Goal: Transaction & Acquisition: Book appointment/travel/reservation

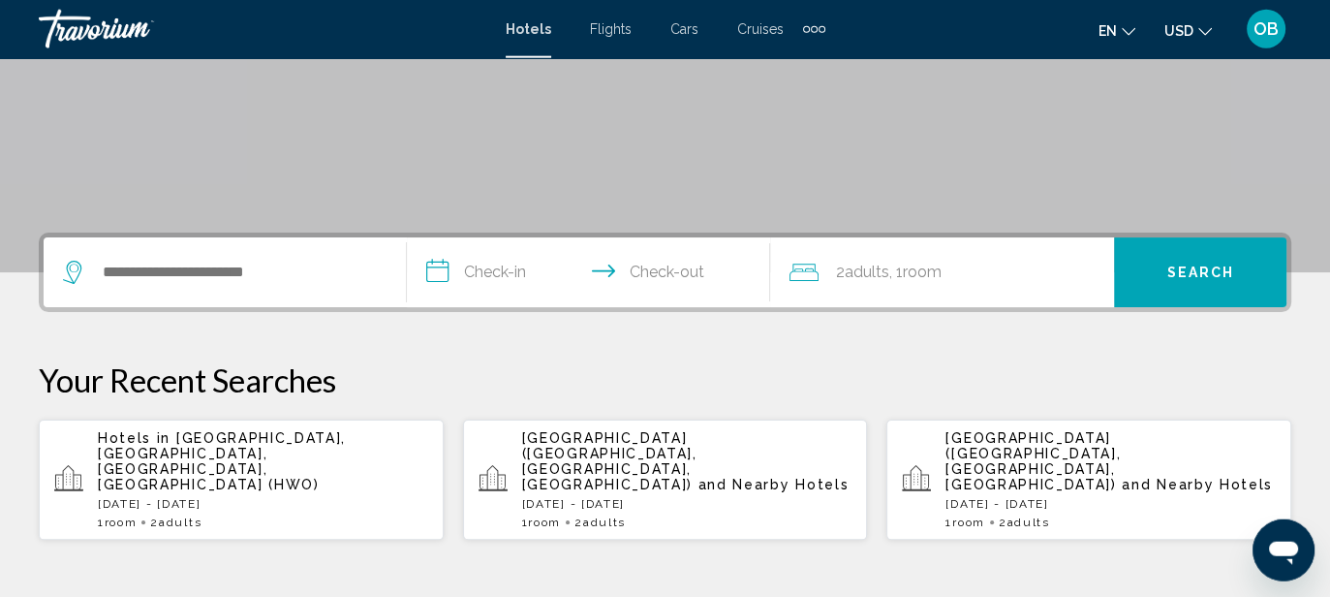
scroll to position [357, 0]
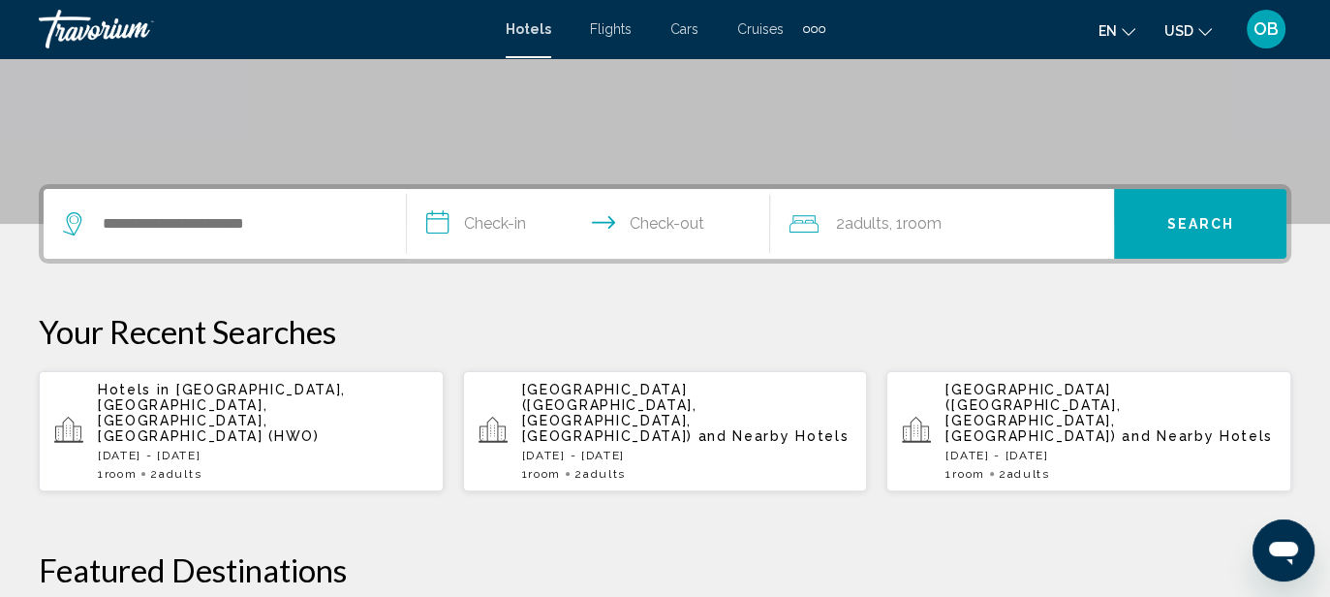
click at [225, 401] on span "[GEOGRAPHIC_DATA], [GEOGRAPHIC_DATA], [GEOGRAPHIC_DATA], [GEOGRAPHIC_DATA] (HWO)" at bounding box center [222, 413] width 248 height 62
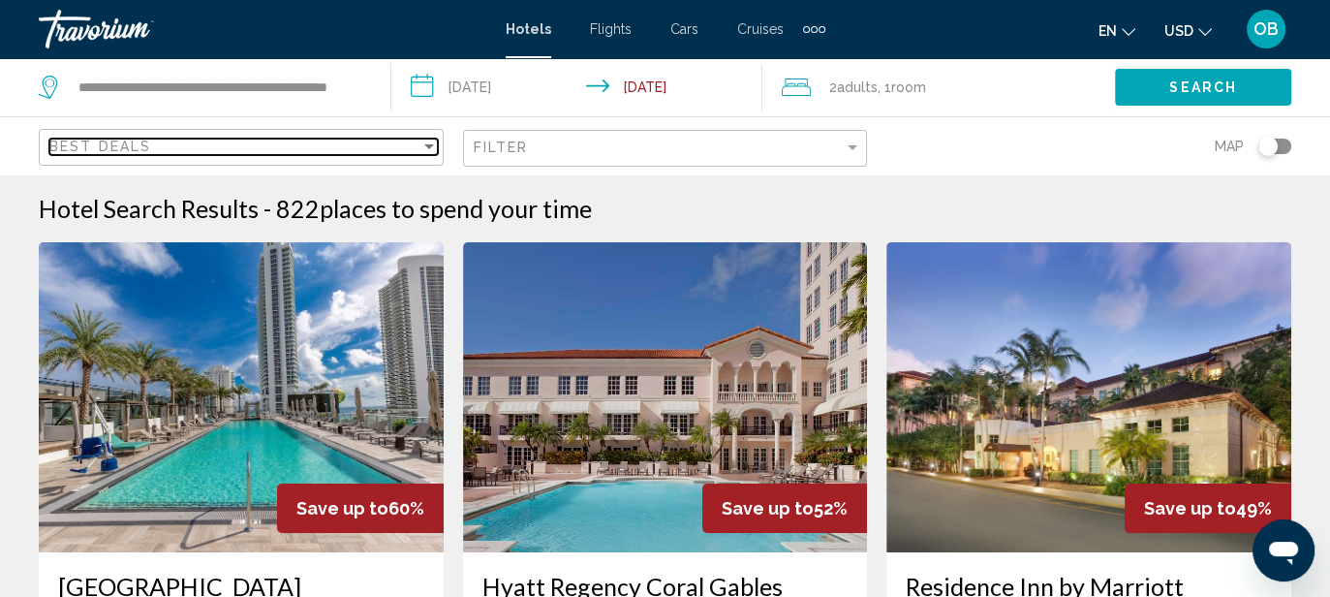
click at [429, 143] on div "Sort by" at bounding box center [428, 147] width 17 height 16
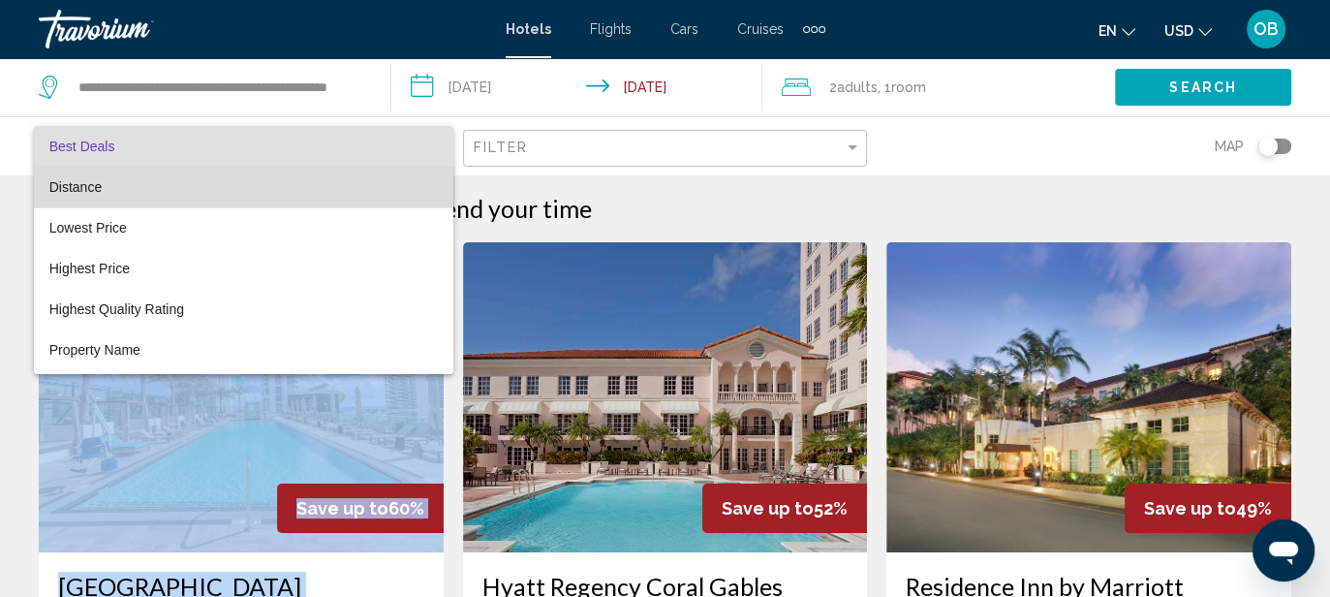
drag, startPoint x: 429, startPoint y: 206, endPoint x: 437, endPoint y: 265, distance: 59.6
click at [437, 207] on mat-option "Distance" at bounding box center [243, 187] width 419 height 41
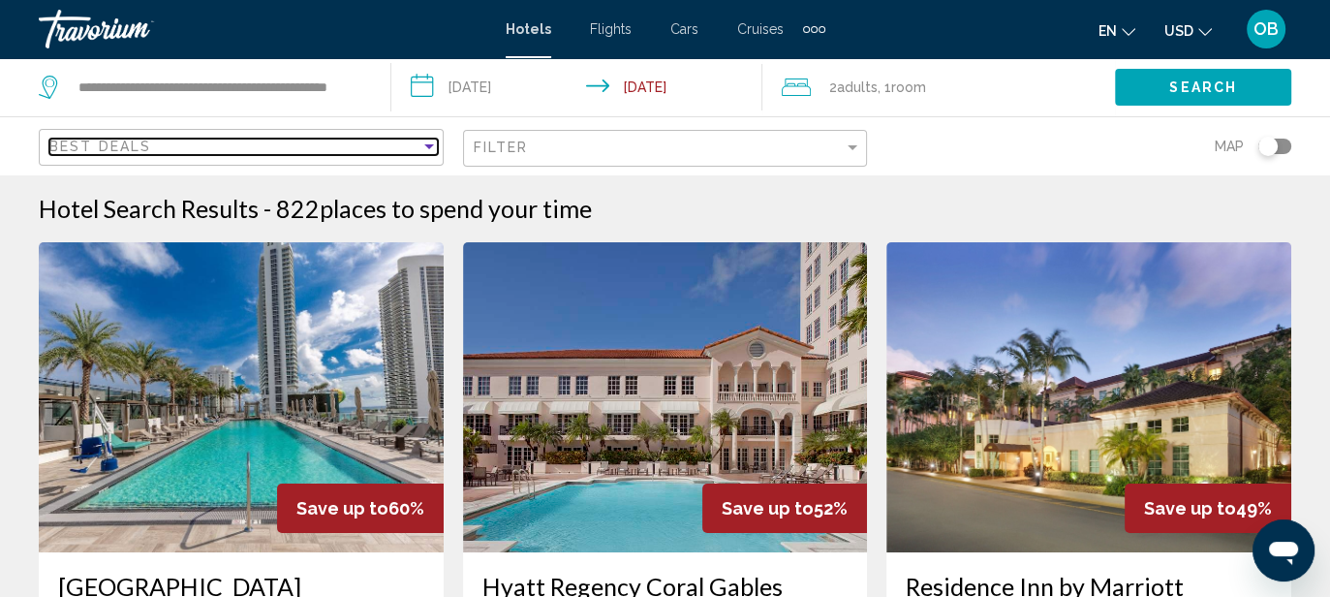
click at [427, 143] on div "Sort by" at bounding box center [428, 147] width 17 height 16
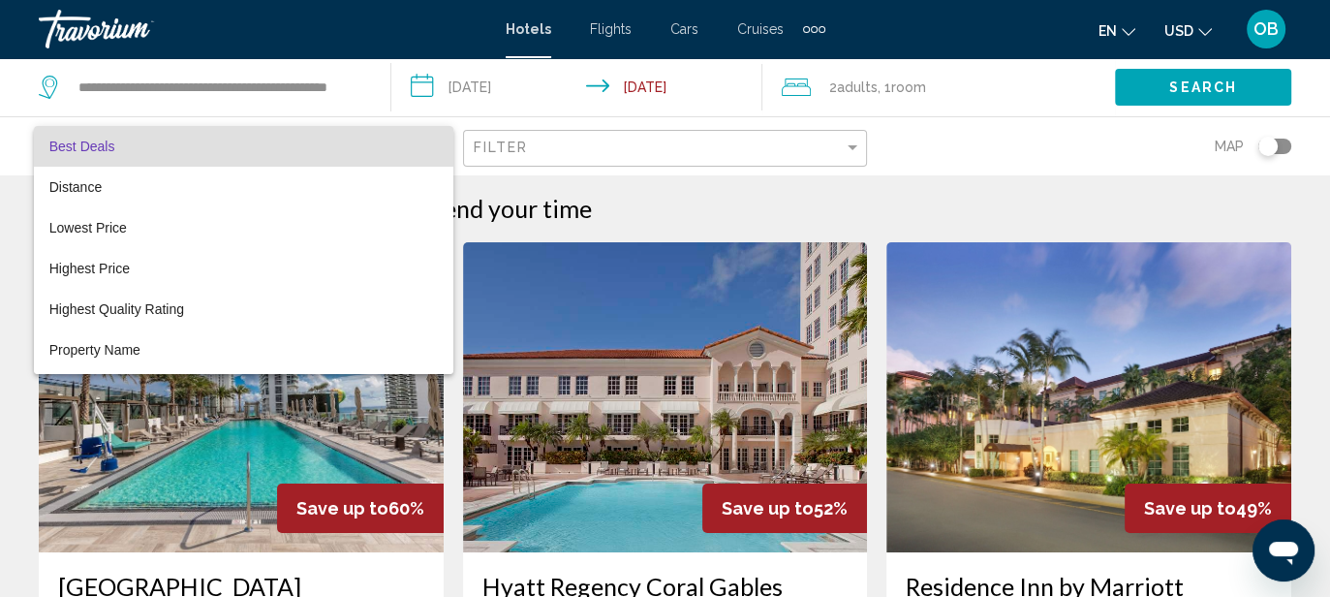
scroll to position [37, 0]
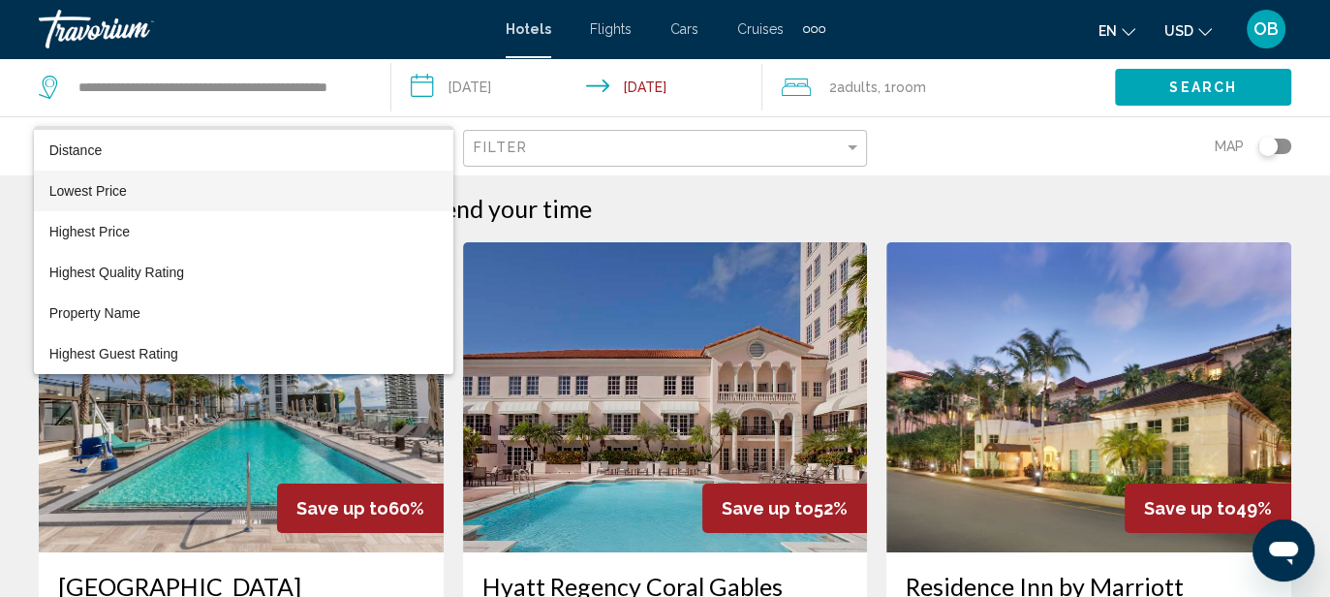
click at [233, 193] on span "Lowest Price" at bounding box center [243, 191] width 388 height 41
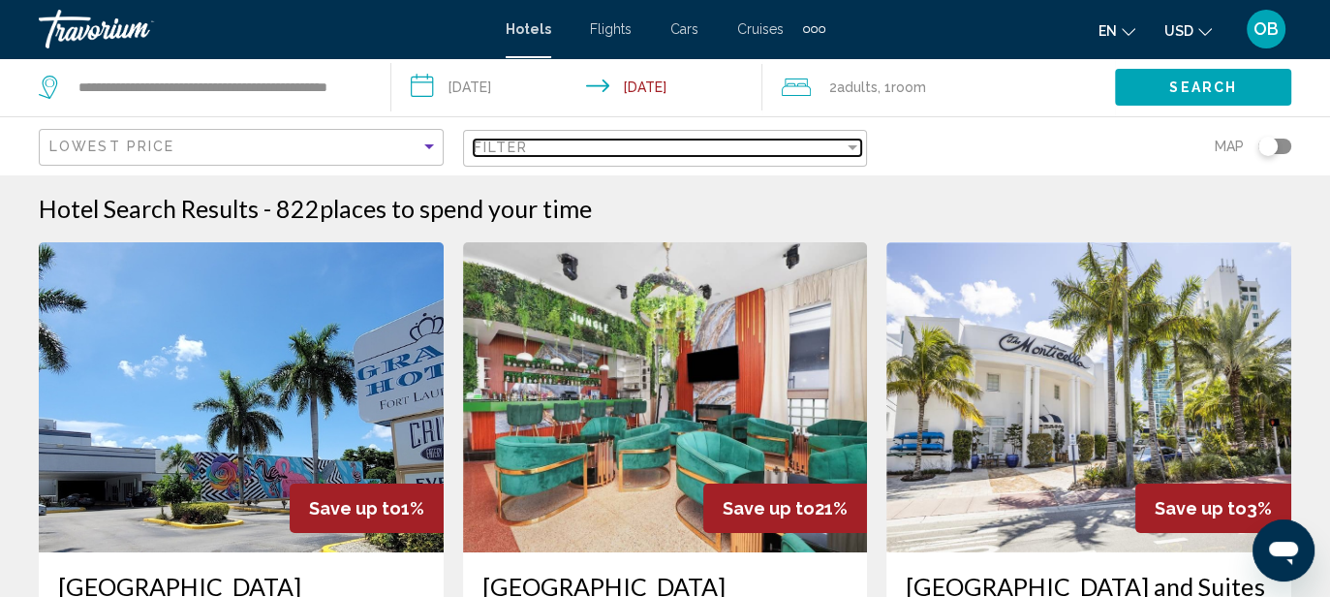
click at [852, 150] on div "Filter" at bounding box center [852, 148] width 17 height 16
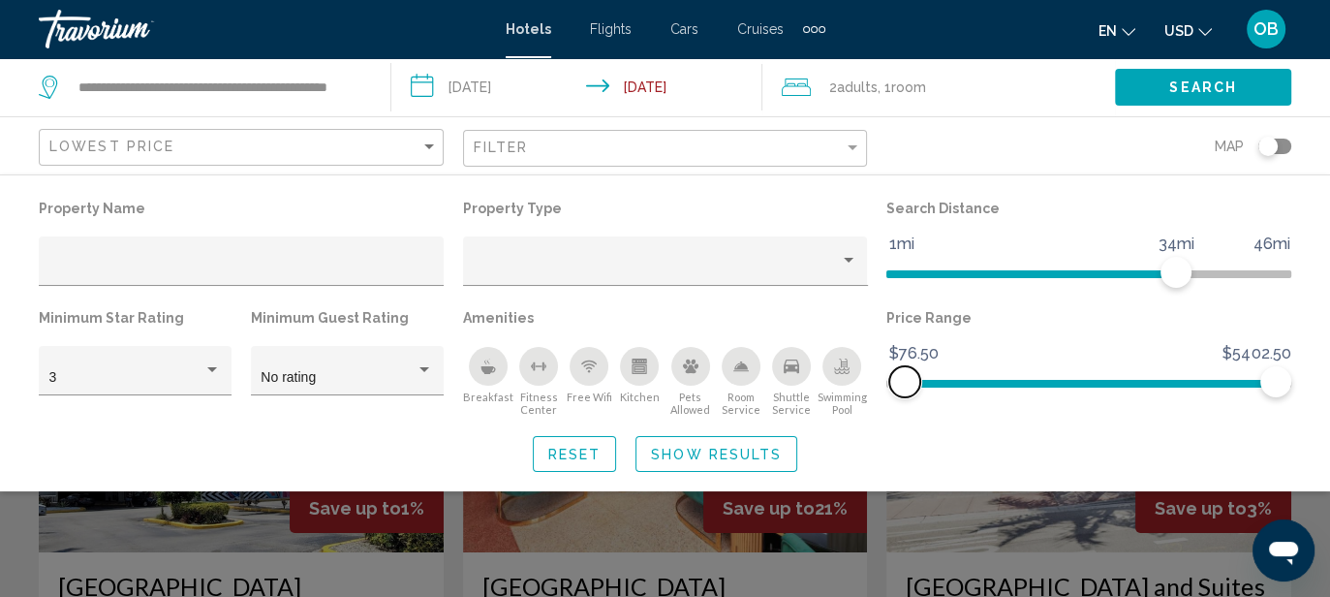
click at [905, 388] on span "Hotel Filters" at bounding box center [904, 381] width 31 height 31
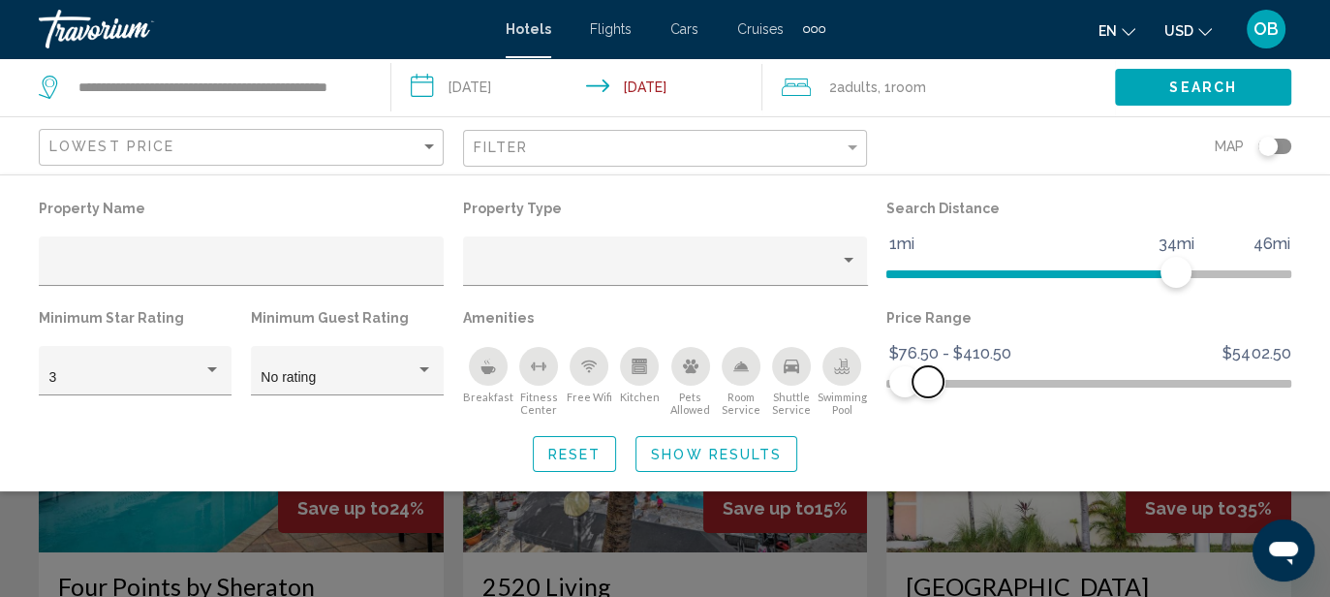
drag, startPoint x: 1269, startPoint y: 377, endPoint x: 928, endPoint y: 418, distance: 343.4
click at [928, 418] on div "Property Name Property Type Search Distance 1mi 46mi 34mi Minimum Star Rating 3…" at bounding box center [665, 333] width 1330 height 277
click at [653, 447] on span "Show Results" at bounding box center [716, 454] width 131 height 16
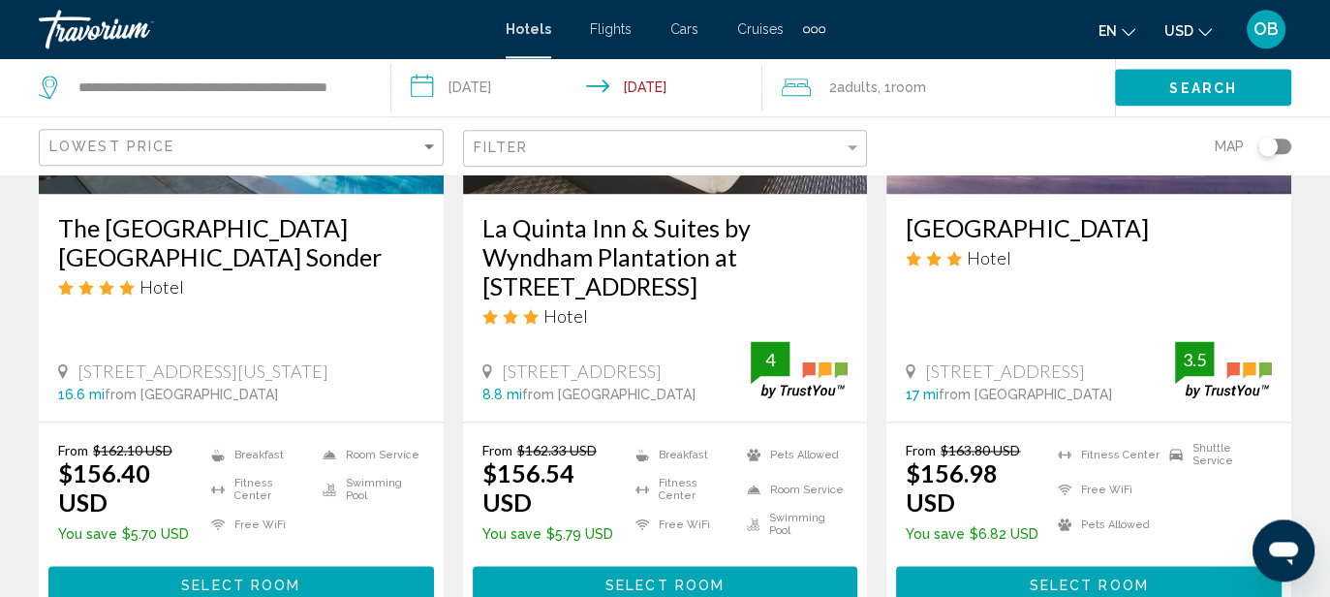
scroll to position [2659, 0]
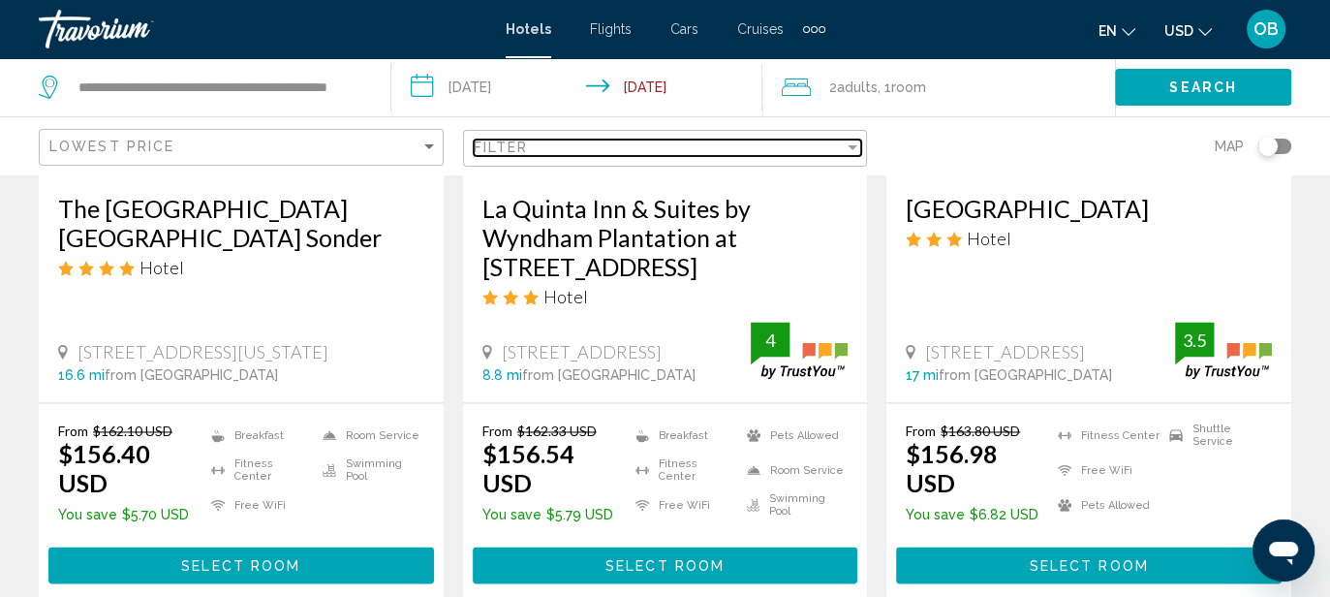
click at [853, 150] on div "Filter" at bounding box center [852, 148] width 17 height 16
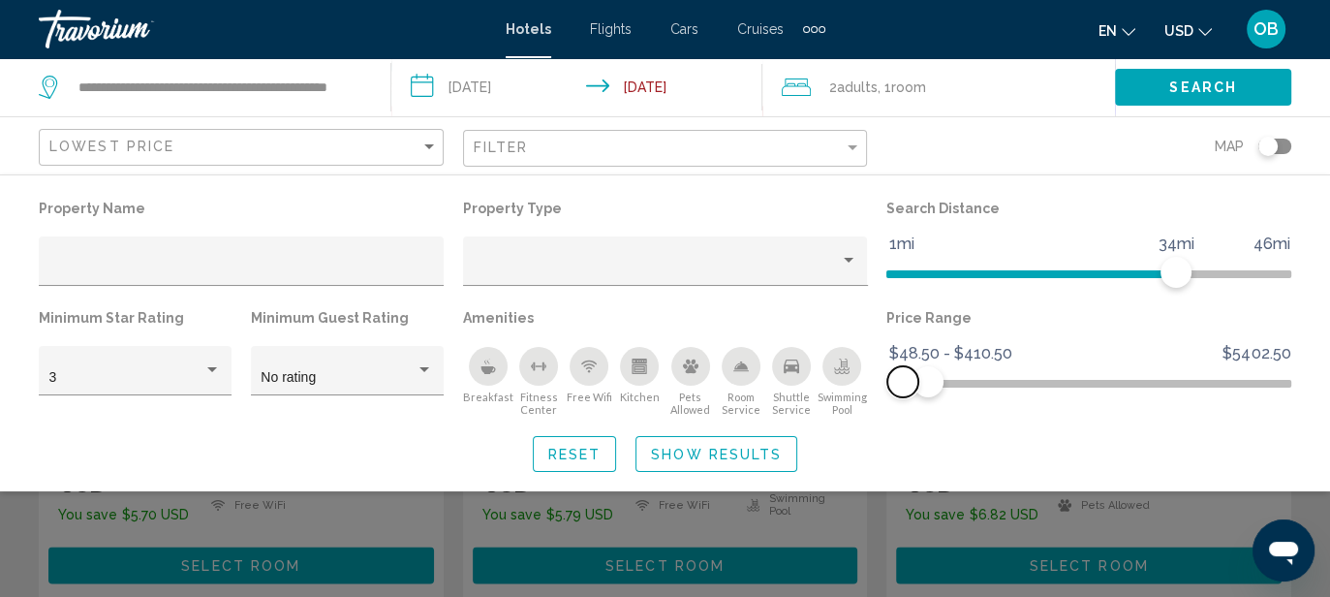
click at [903, 383] on span "Hotel Filters" at bounding box center [902, 381] width 31 height 31
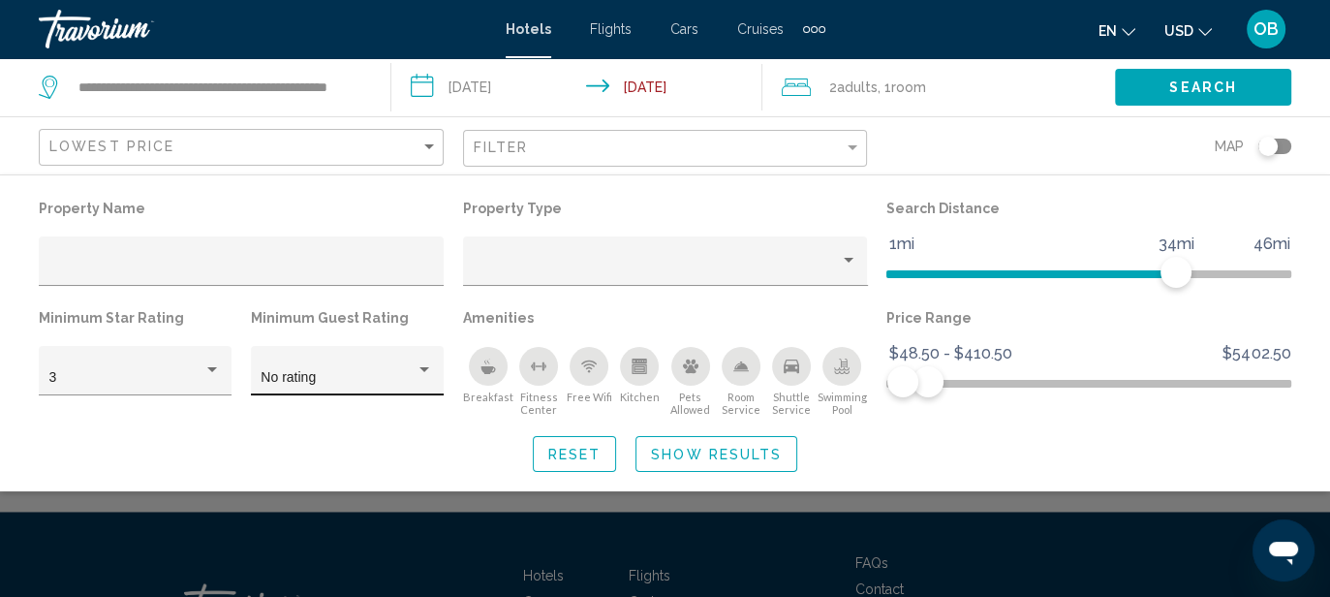
click at [422, 369] on div "Hotel Filters" at bounding box center [424, 370] width 17 height 16
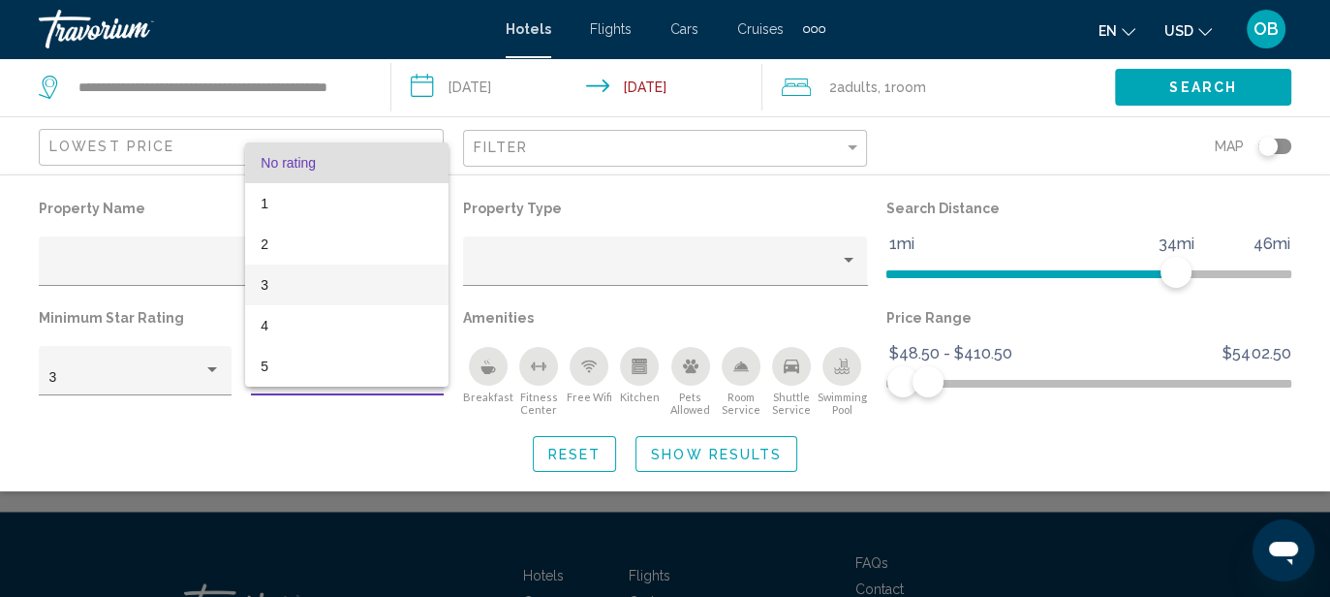
click at [304, 287] on span "3" at bounding box center [347, 284] width 172 height 41
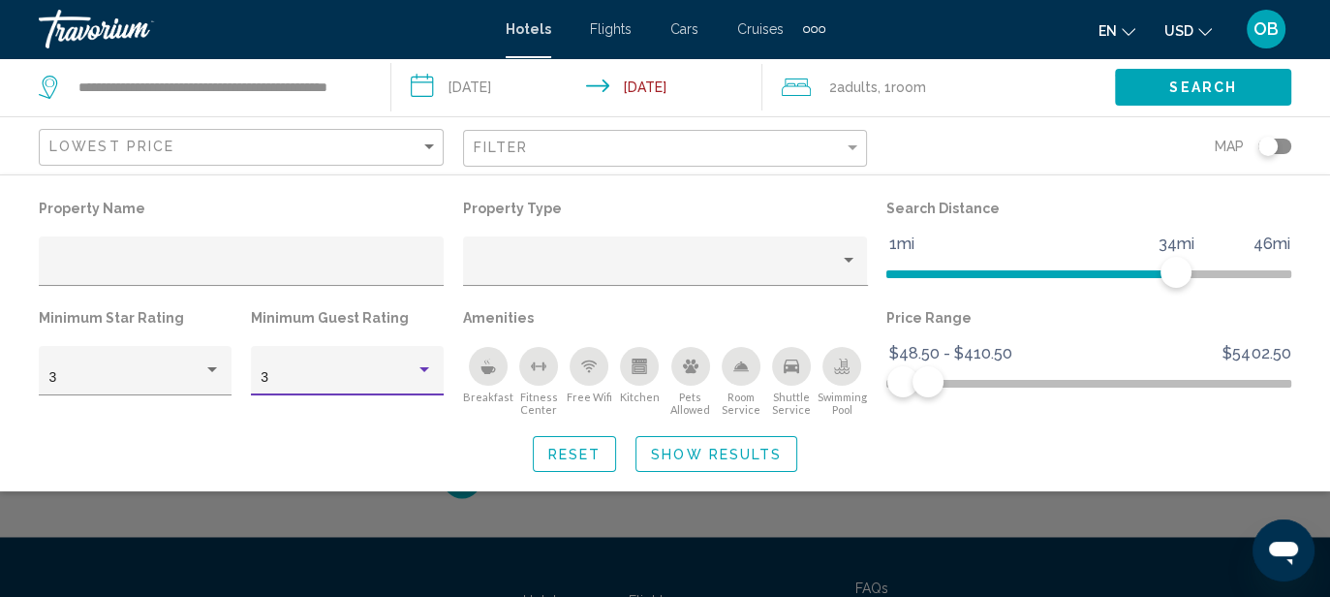
scroll to position [1274, 0]
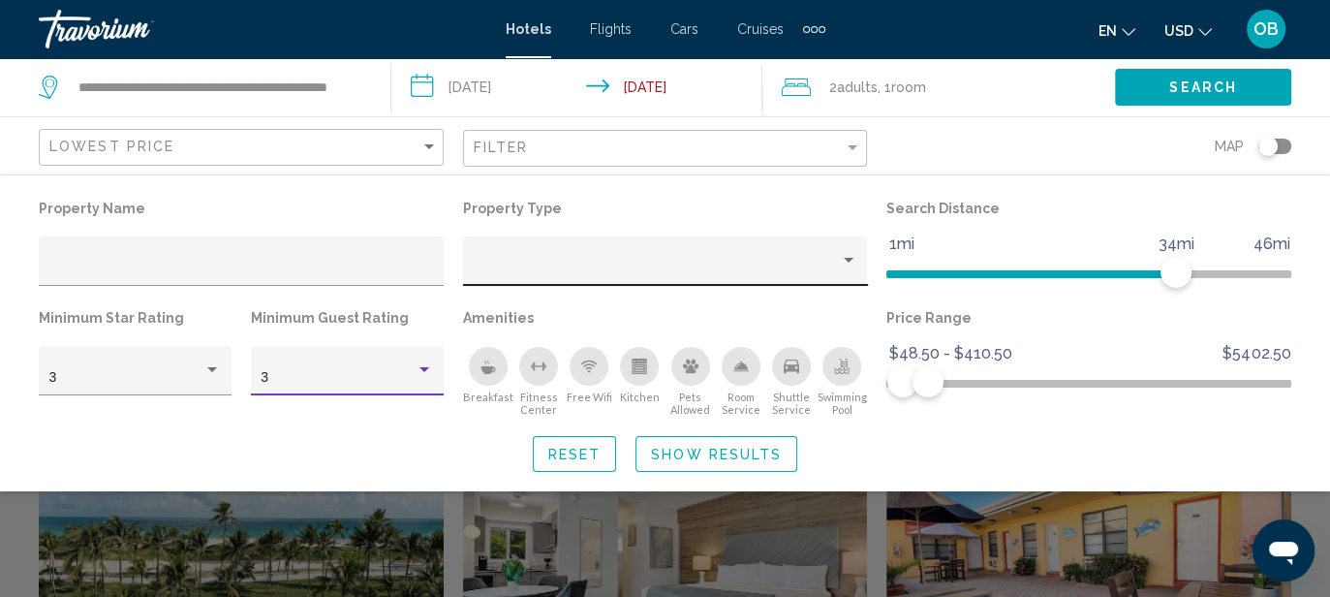
click at [850, 263] on div "Property type" at bounding box center [848, 261] width 17 height 16
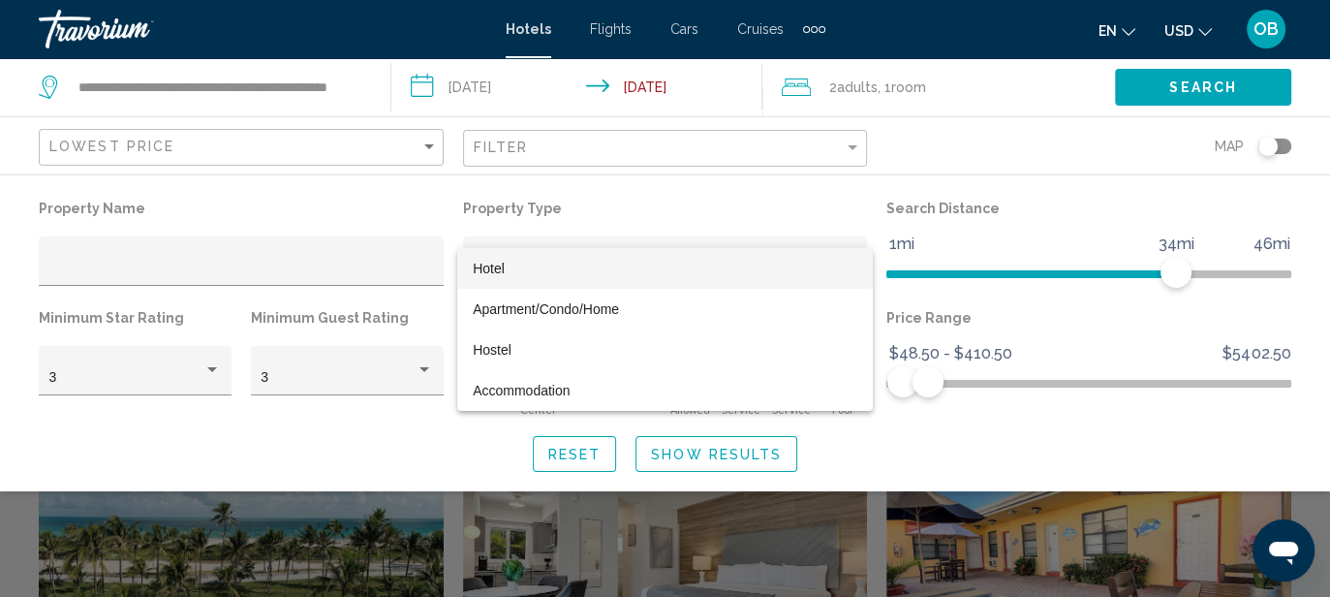
click at [822, 270] on span "Hotel" at bounding box center [665, 268] width 385 height 41
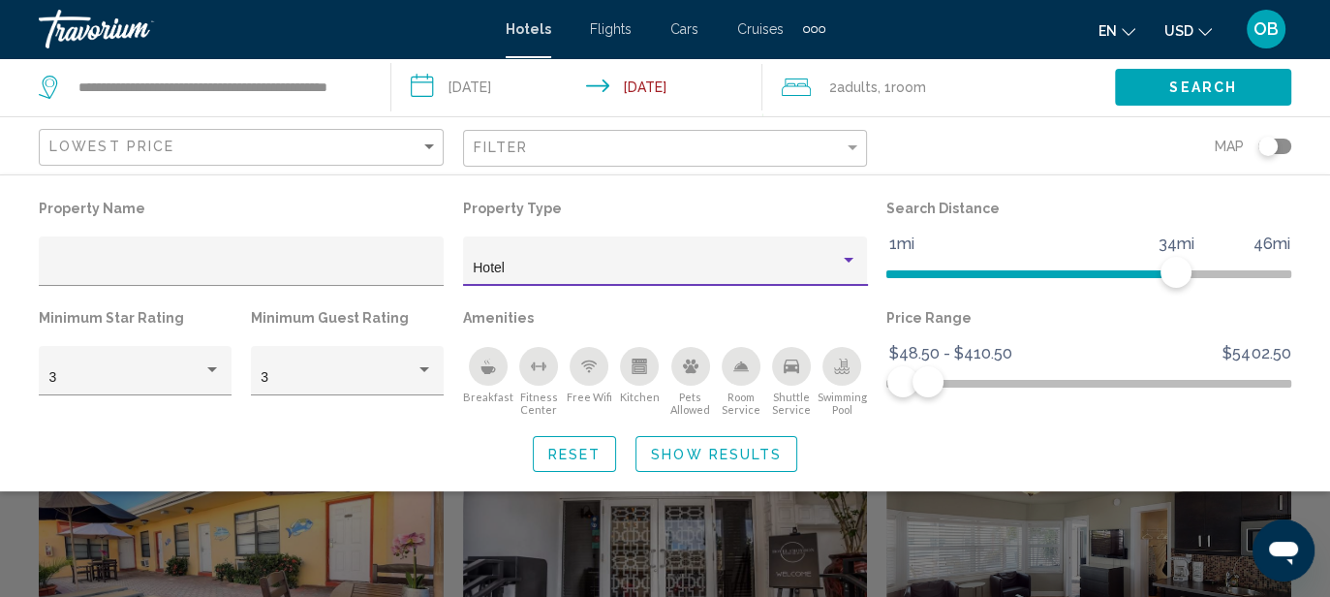
click at [720, 459] on span "Show Results" at bounding box center [716, 455] width 131 height 16
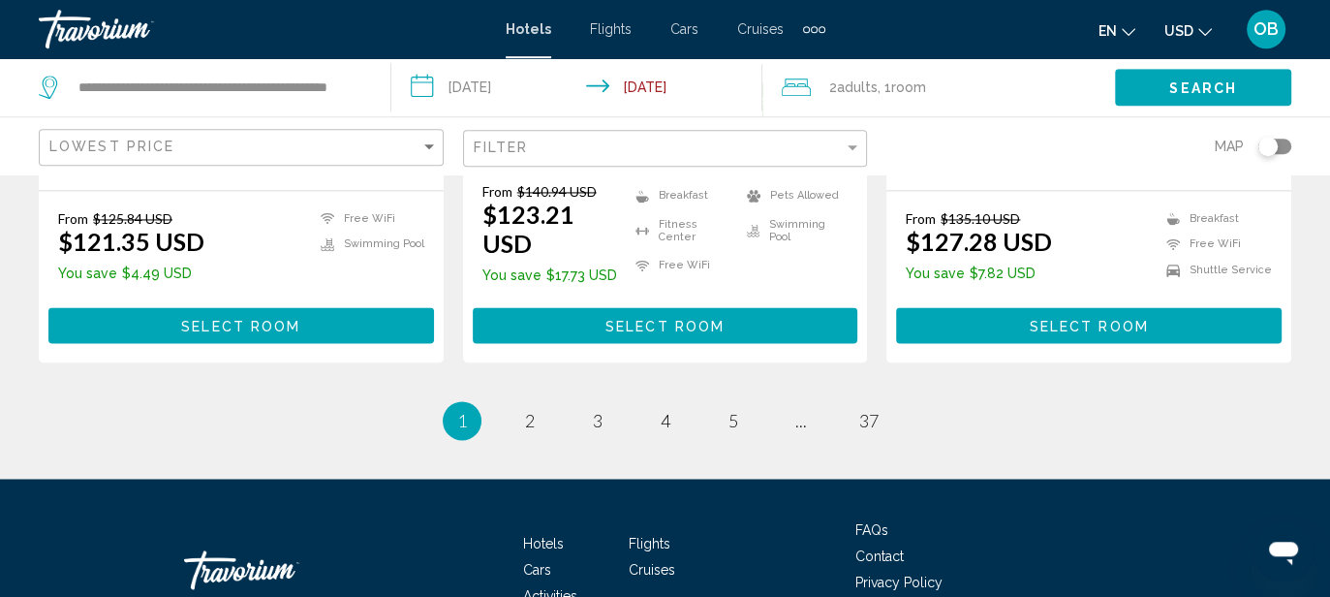
scroll to position [2757, 0]
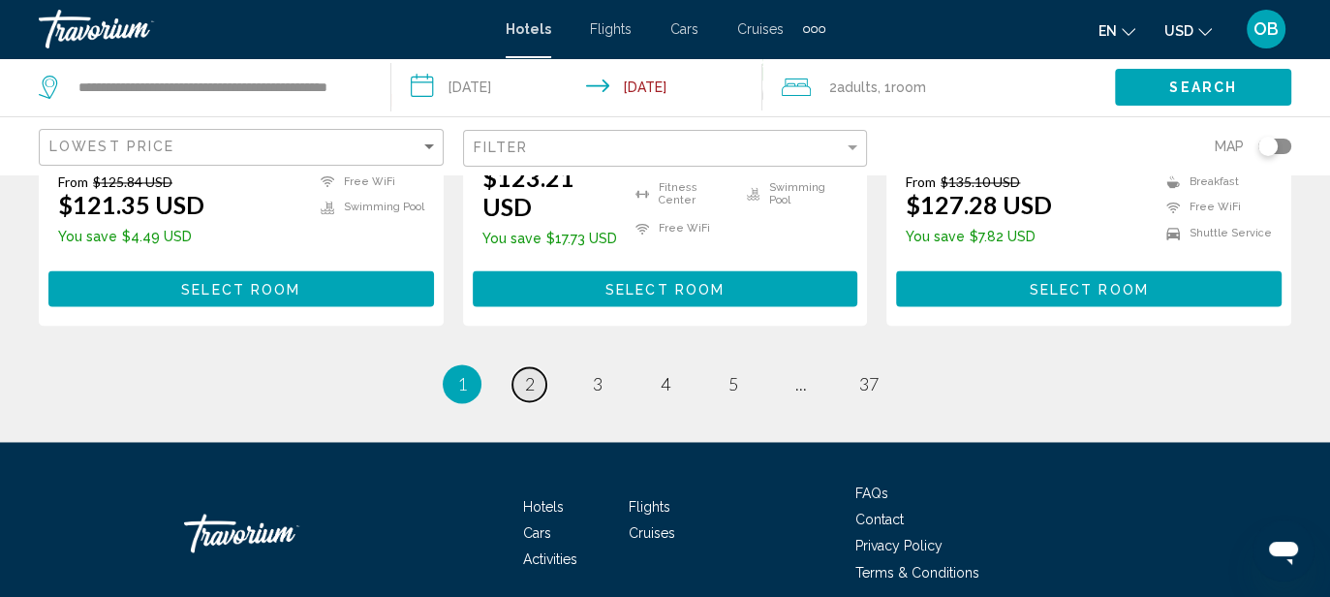
click at [526, 373] on span "2" at bounding box center [530, 383] width 10 height 21
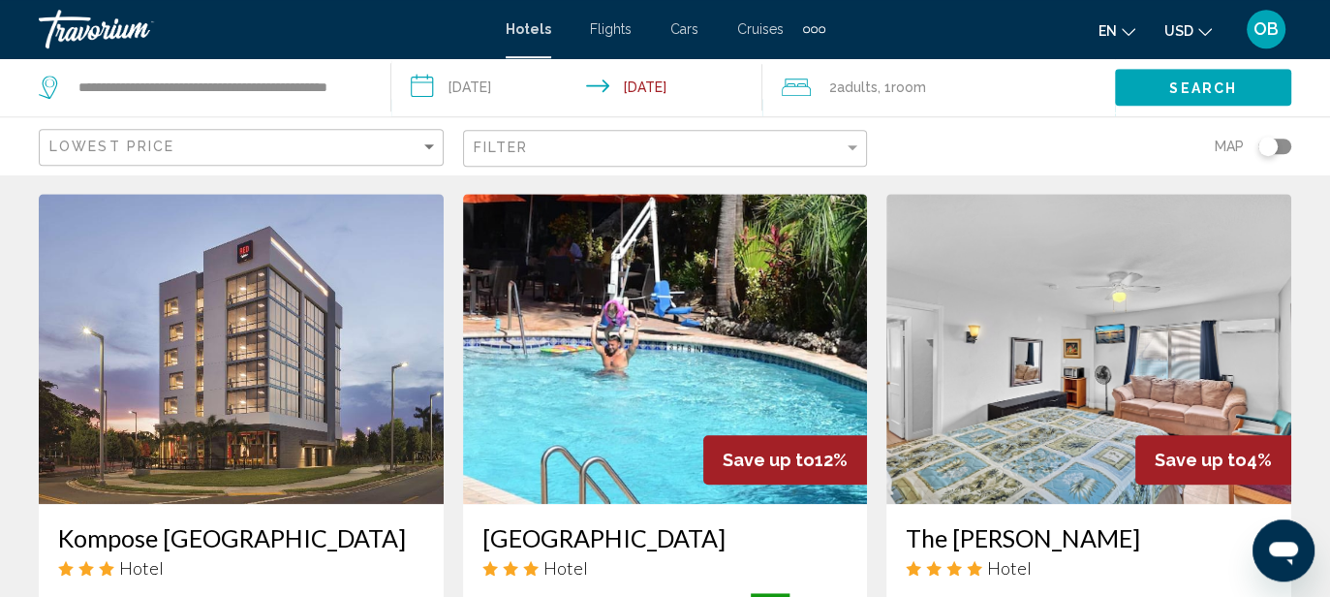
scroll to position [1585, 0]
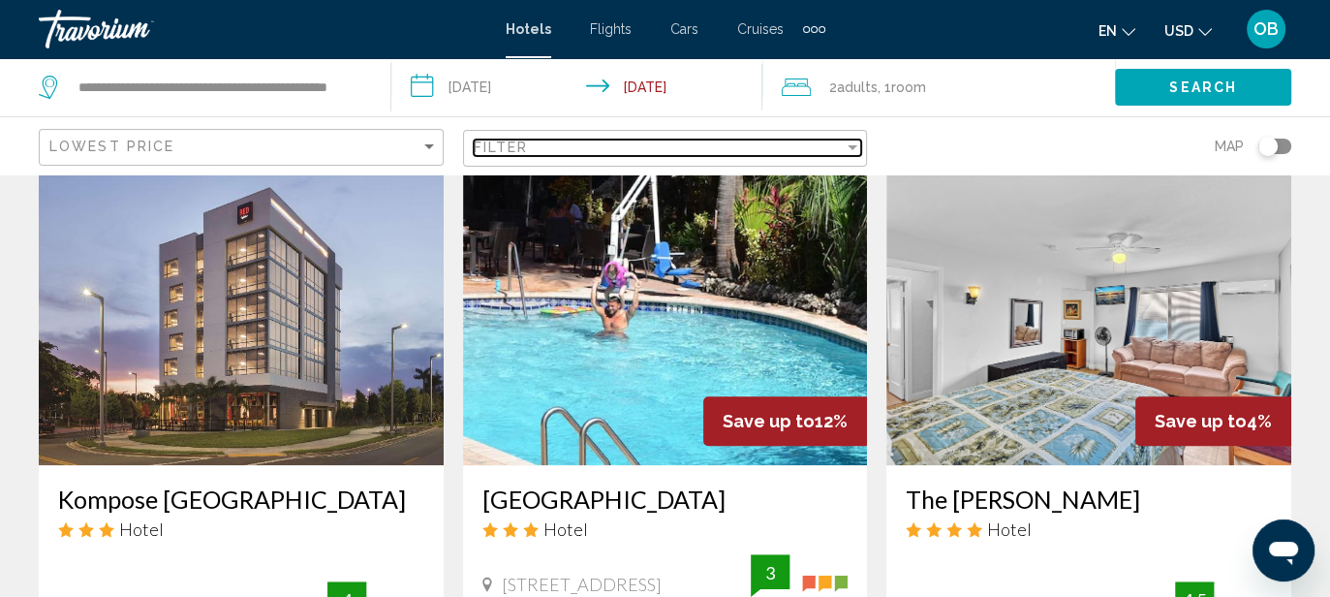
click at [852, 149] on div "Filter" at bounding box center [853, 147] width 10 height 5
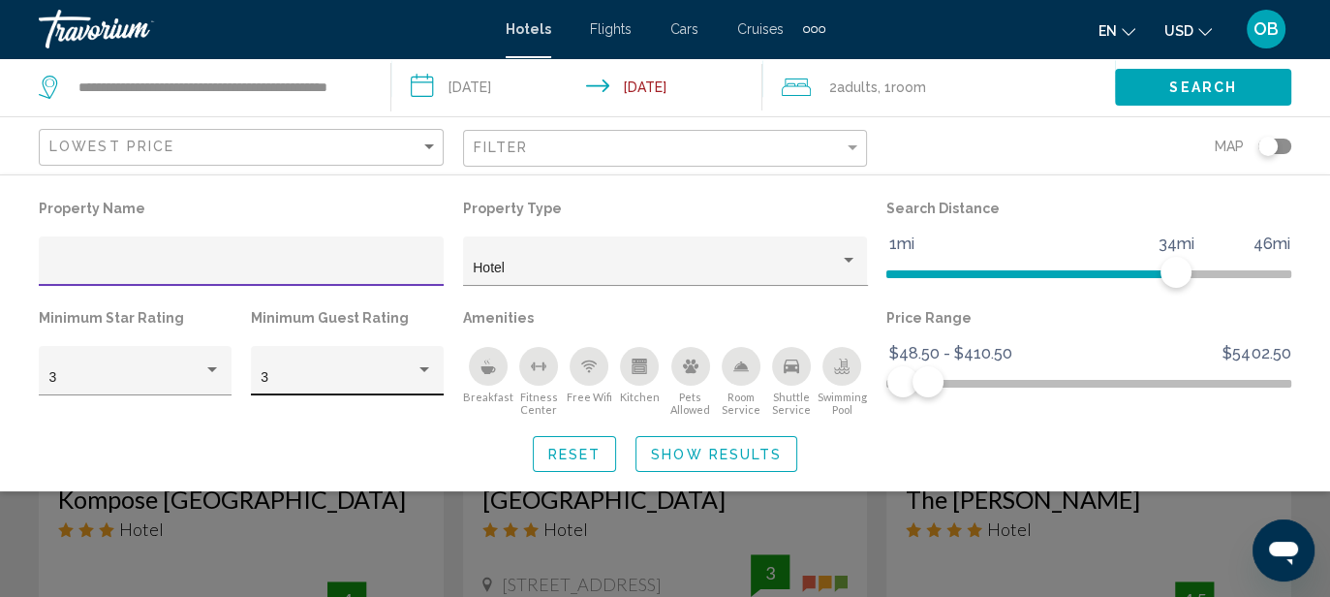
click at [424, 372] on div "Hotel Filters" at bounding box center [424, 369] width 10 height 5
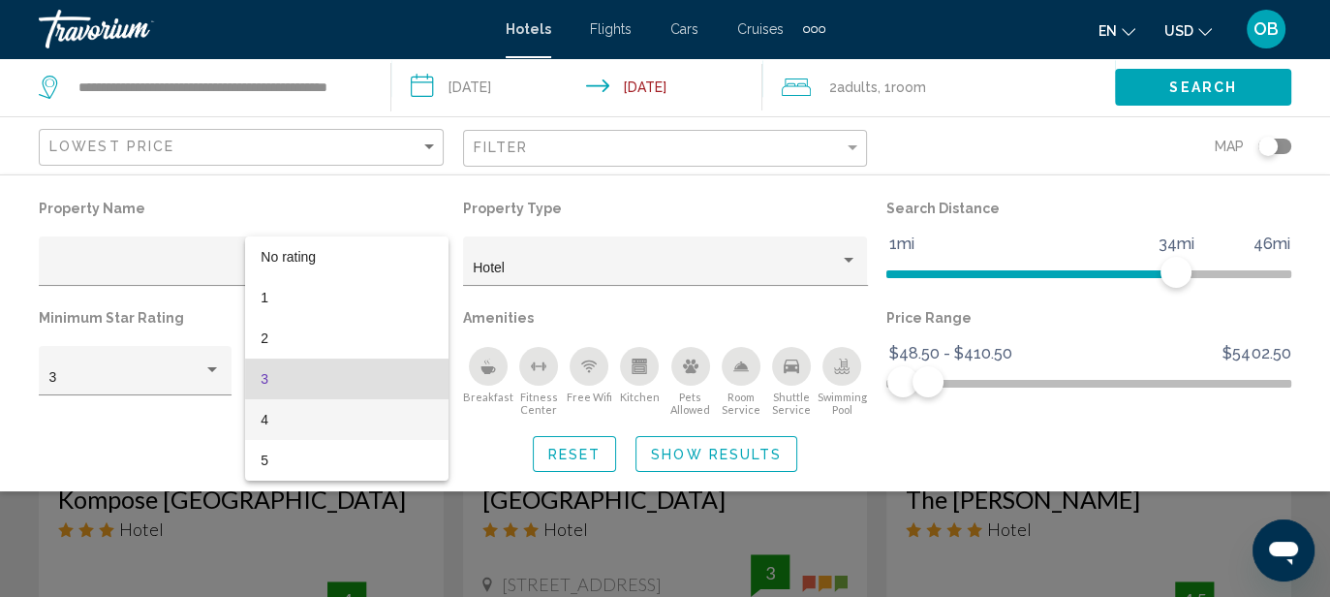
click at [359, 416] on span "4" at bounding box center [347, 419] width 172 height 41
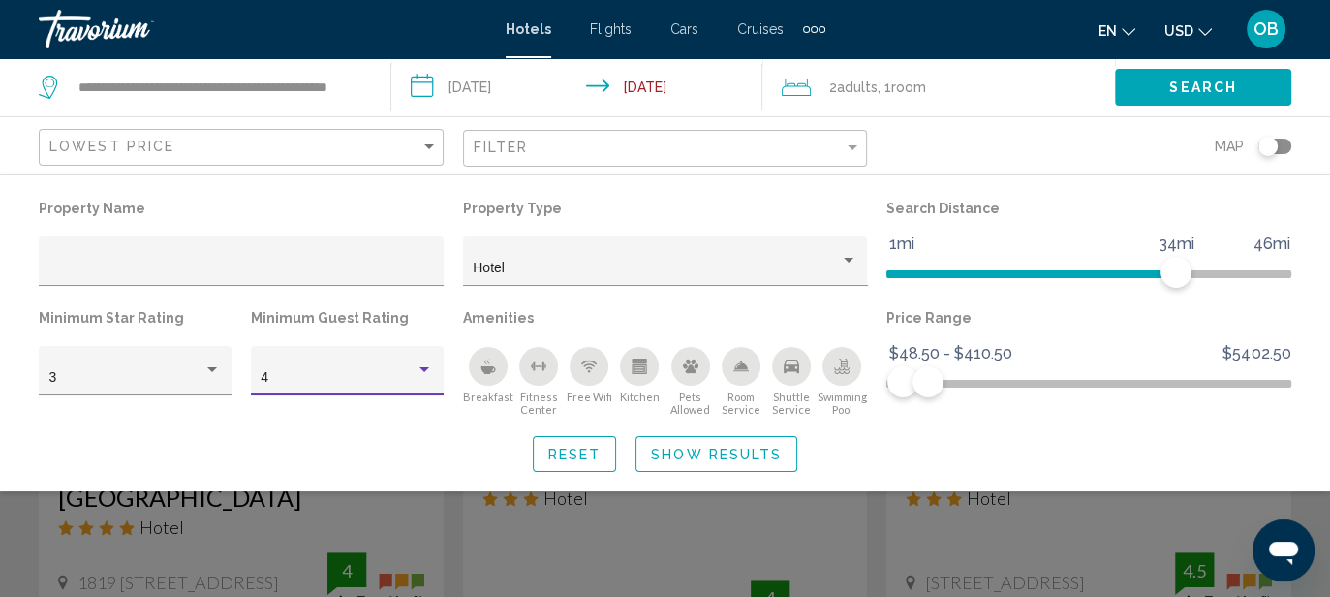
scroll to position [115, 0]
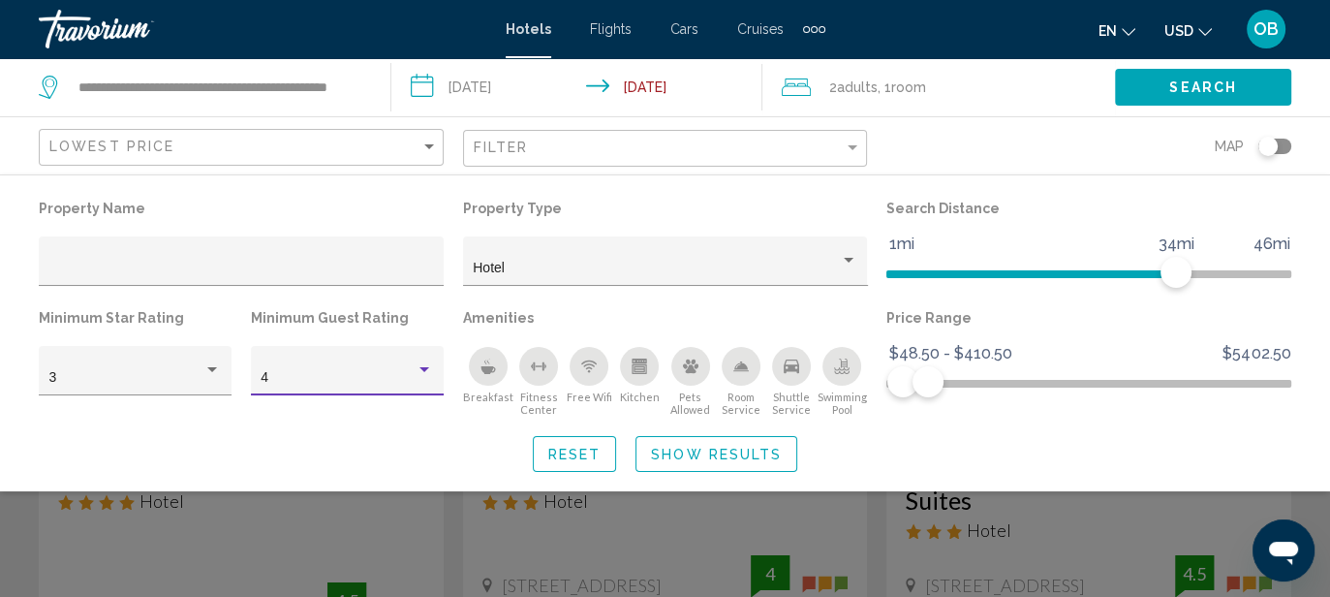
click at [669, 454] on span "Show Results" at bounding box center [716, 455] width 131 height 16
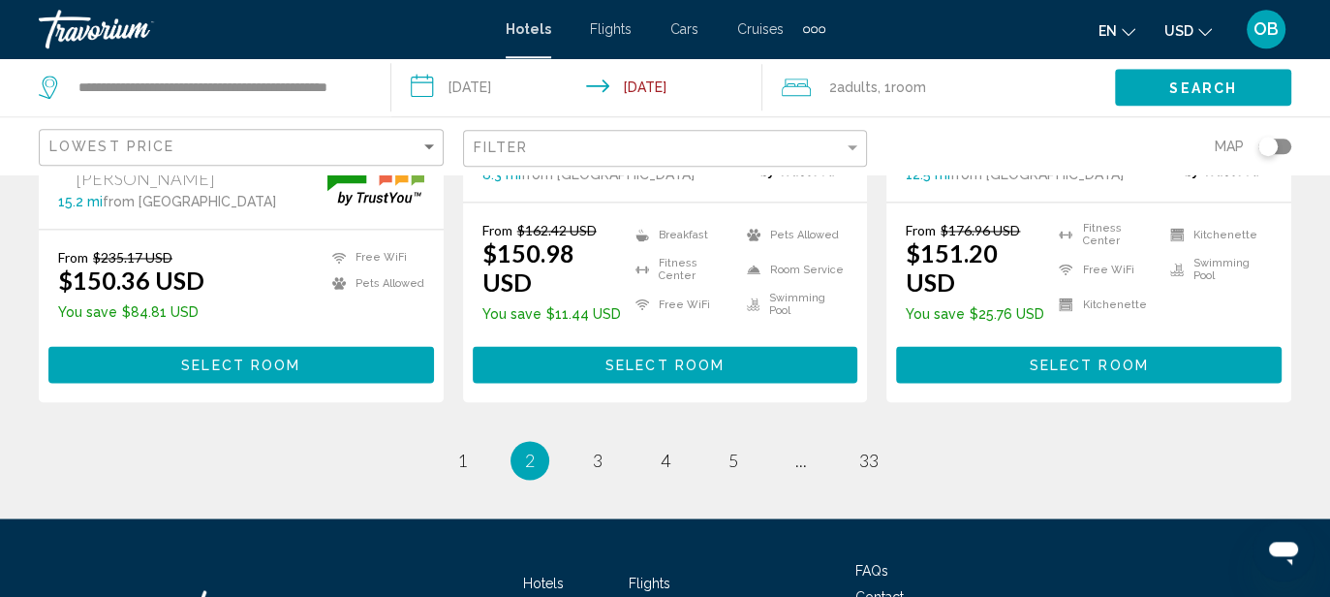
scroll to position [2817, 0]
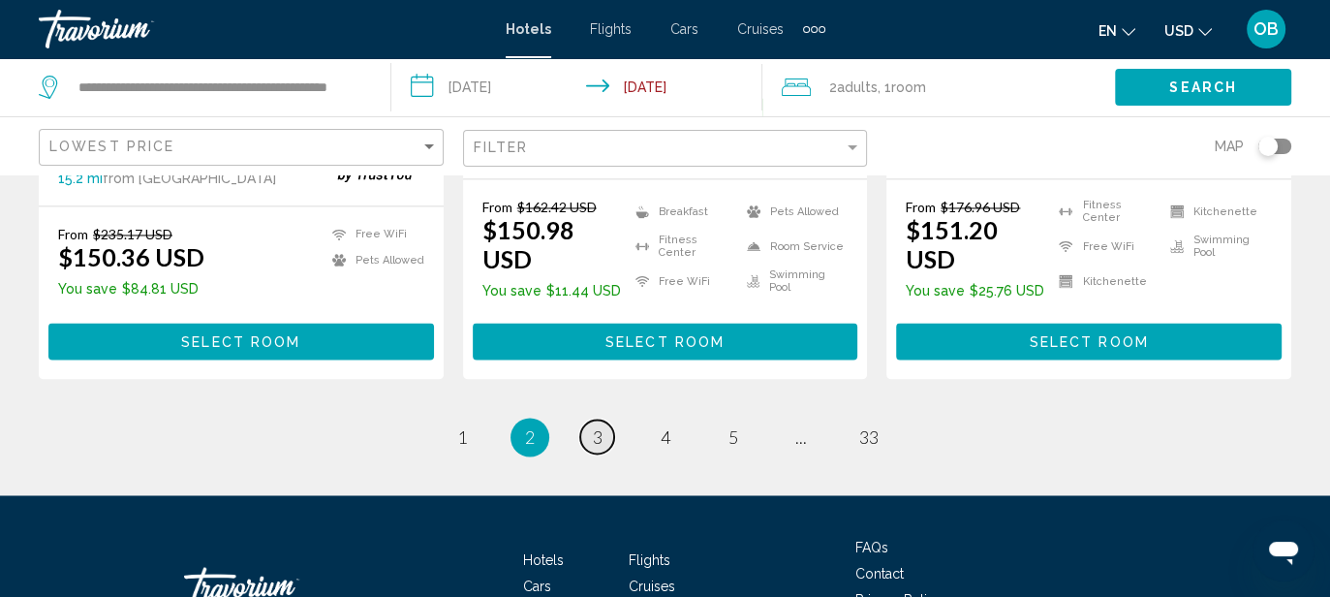
click at [600, 426] on span "3" at bounding box center [598, 436] width 10 height 21
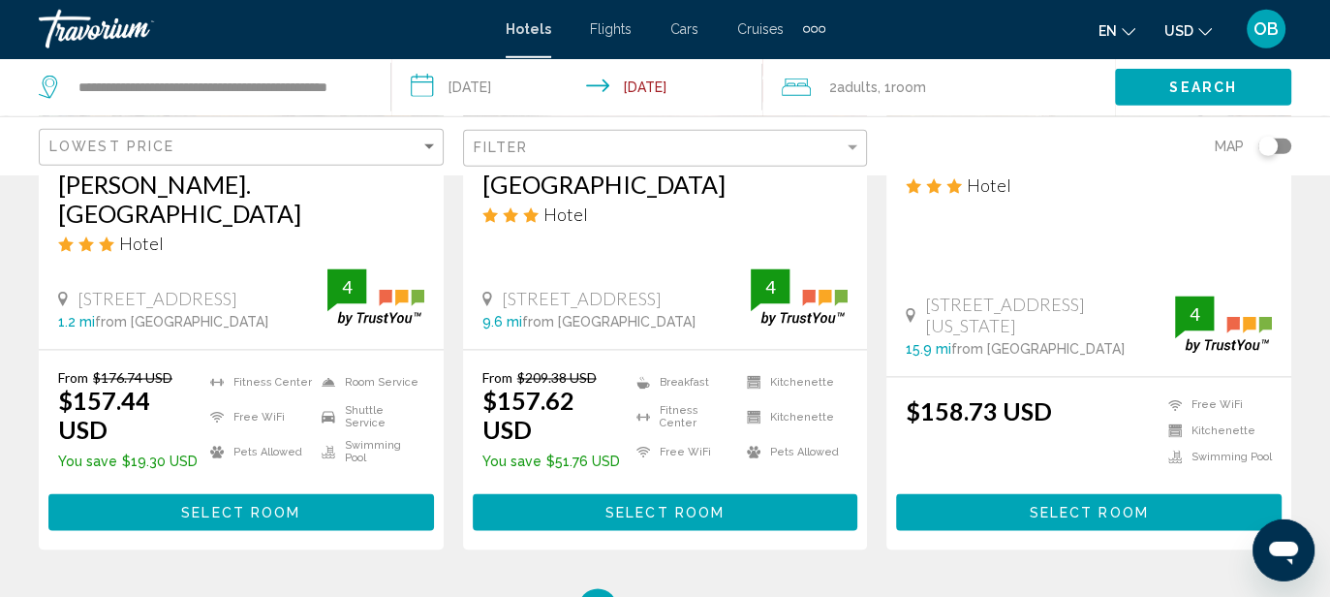
scroll to position [2711, 0]
